Goal: Navigation & Orientation: Find specific page/section

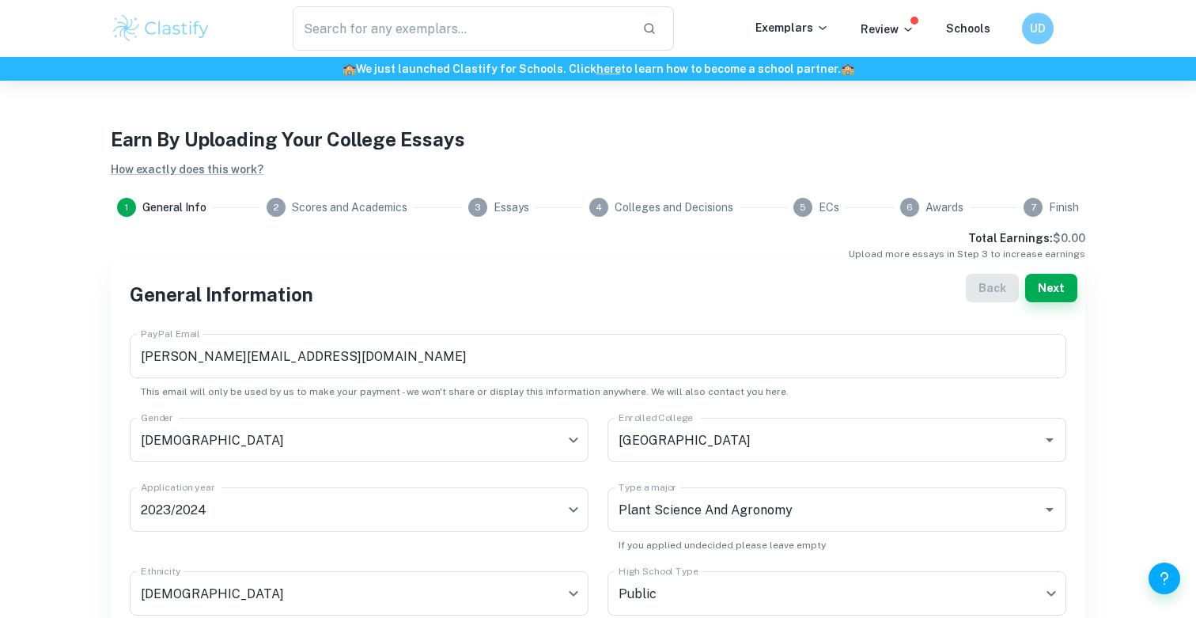
click at [169, 37] on img at bounding box center [161, 29] width 100 height 32
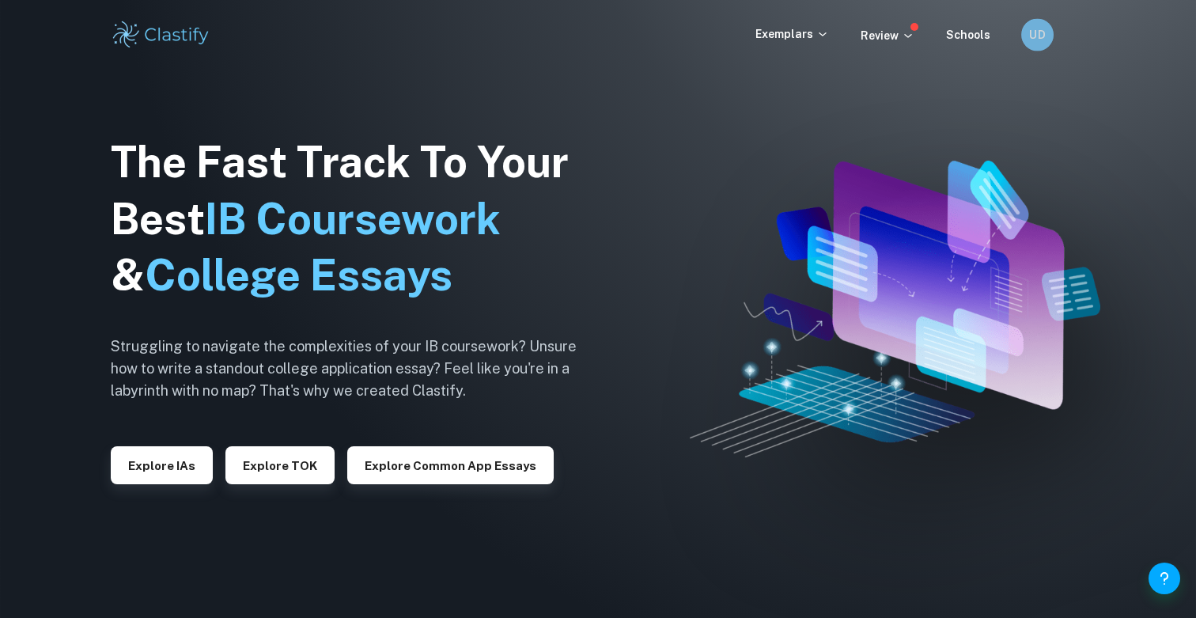
click at [1035, 44] on div "UD" at bounding box center [1037, 35] width 32 height 32
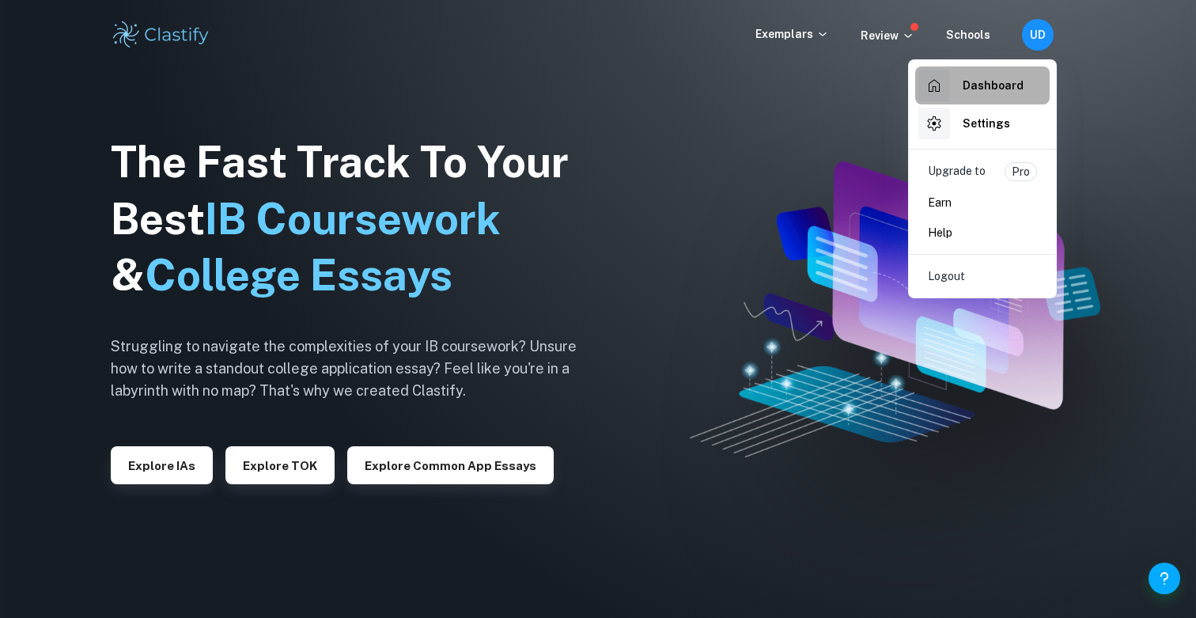
click at [1009, 80] on h6 "Dashboard" at bounding box center [993, 85] width 61 height 17
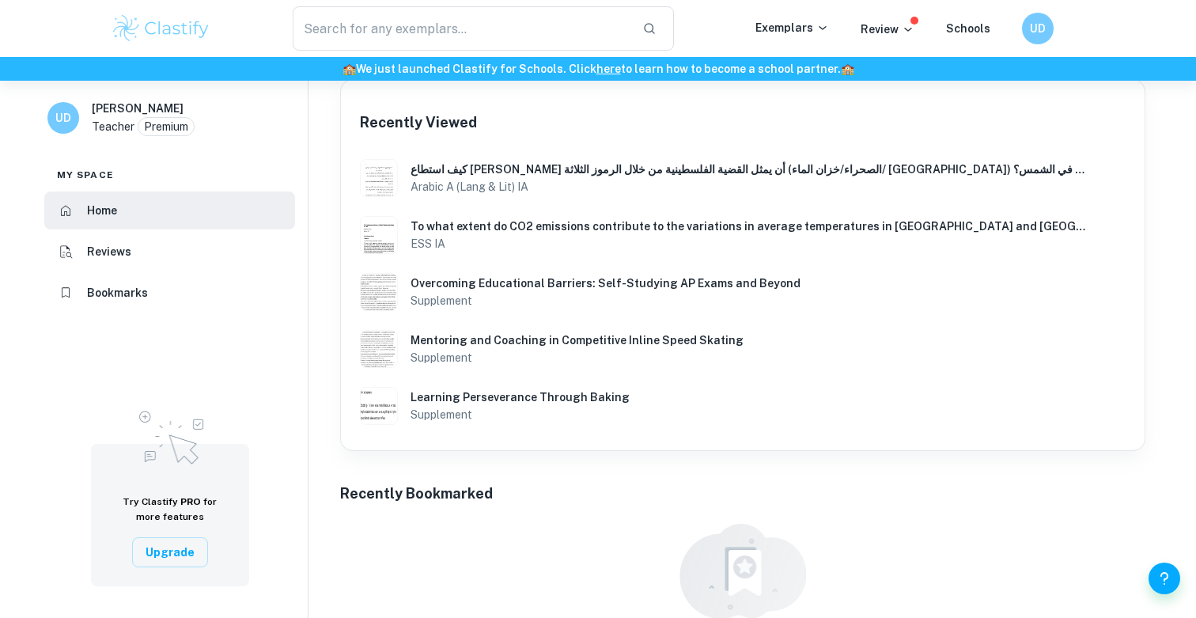
scroll to position [185, 0]
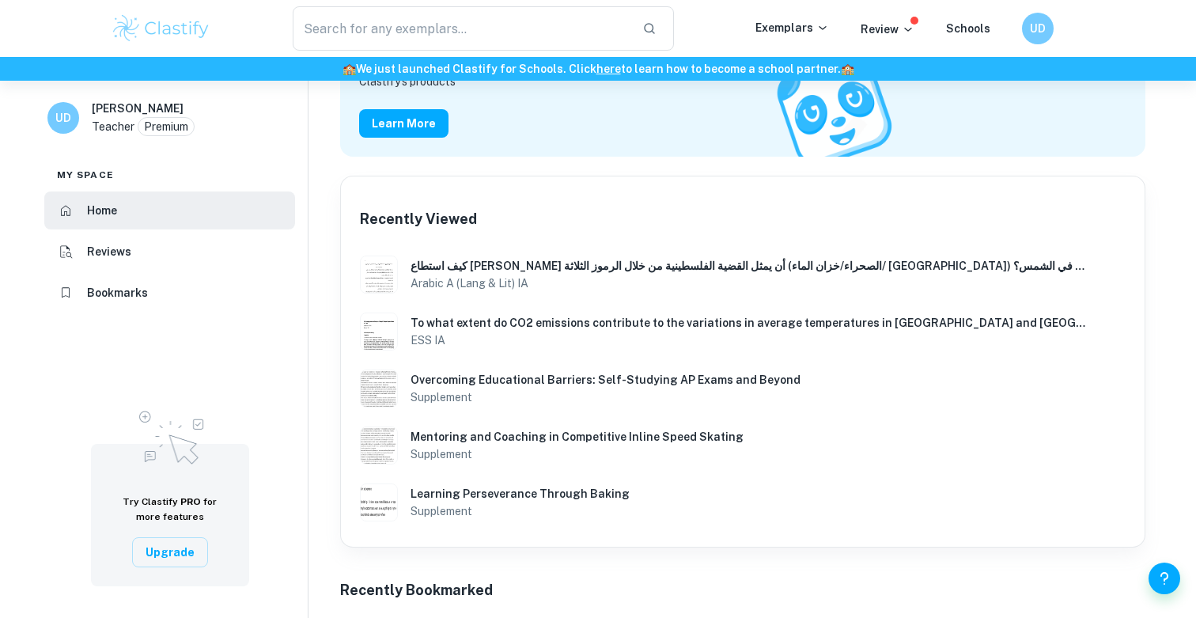
click at [120, 258] on h6 "Reviews" at bounding box center [109, 251] width 44 height 17
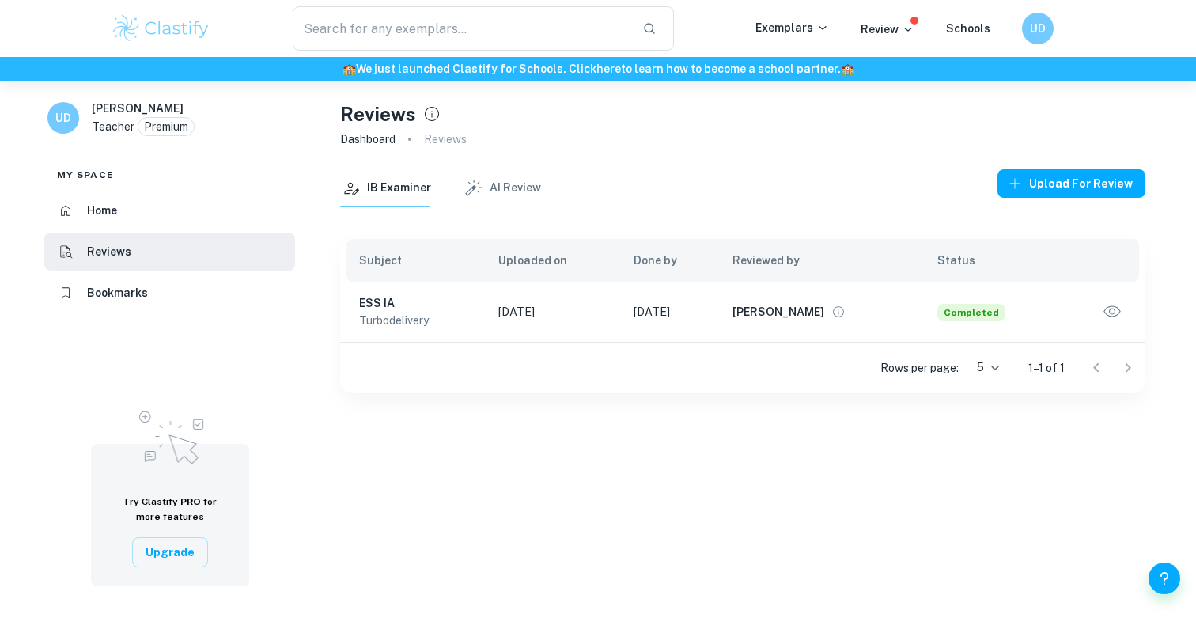
click at [119, 293] on h6 "Bookmarks" at bounding box center [117, 292] width 61 height 17
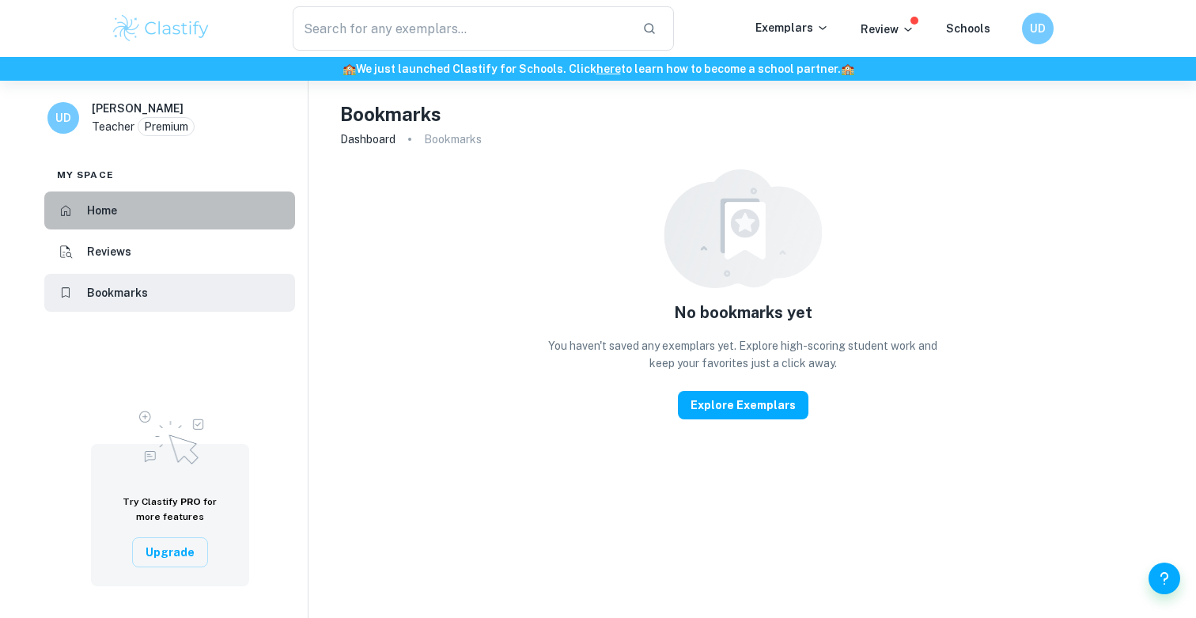
click at [111, 211] on h6 "Home" at bounding box center [102, 210] width 30 height 17
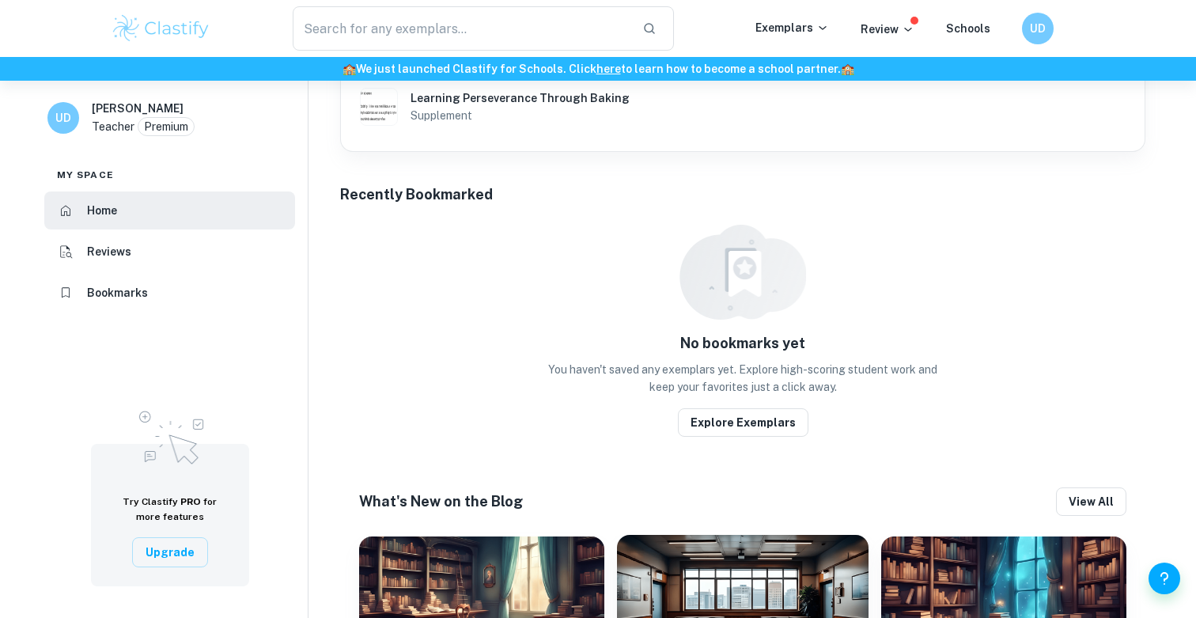
scroll to position [585, 0]
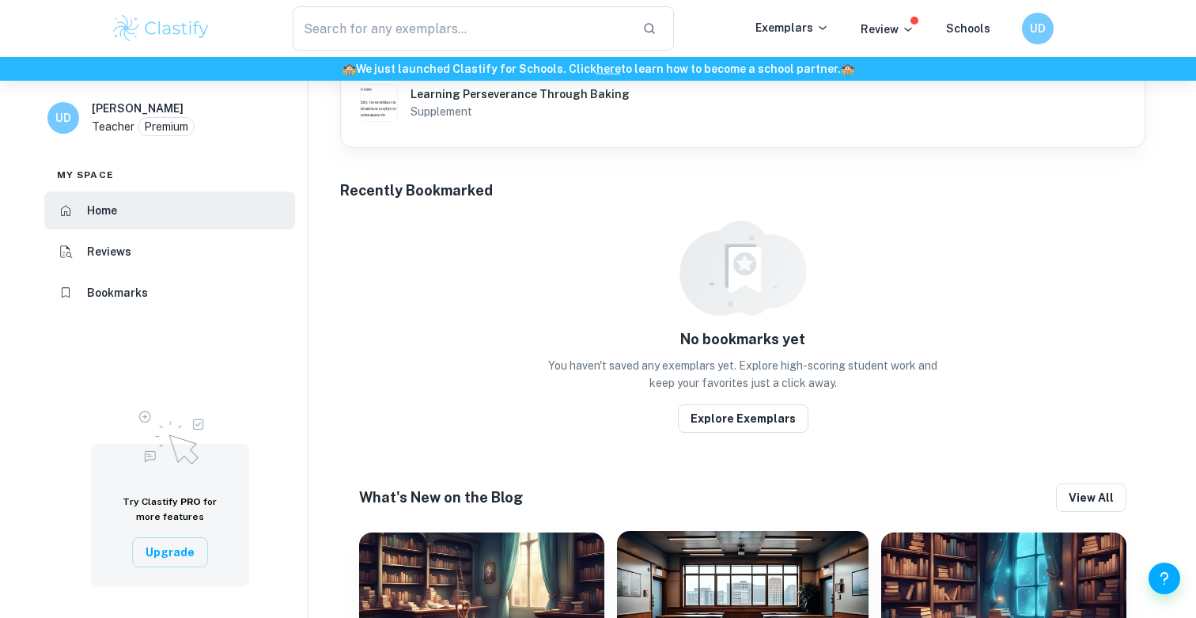
click at [127, 255] on h6 "Reviews" at bounding box center [109, 251] width 44 height 17
